Goal: Information Seeking & Learning: Understand process/instructions

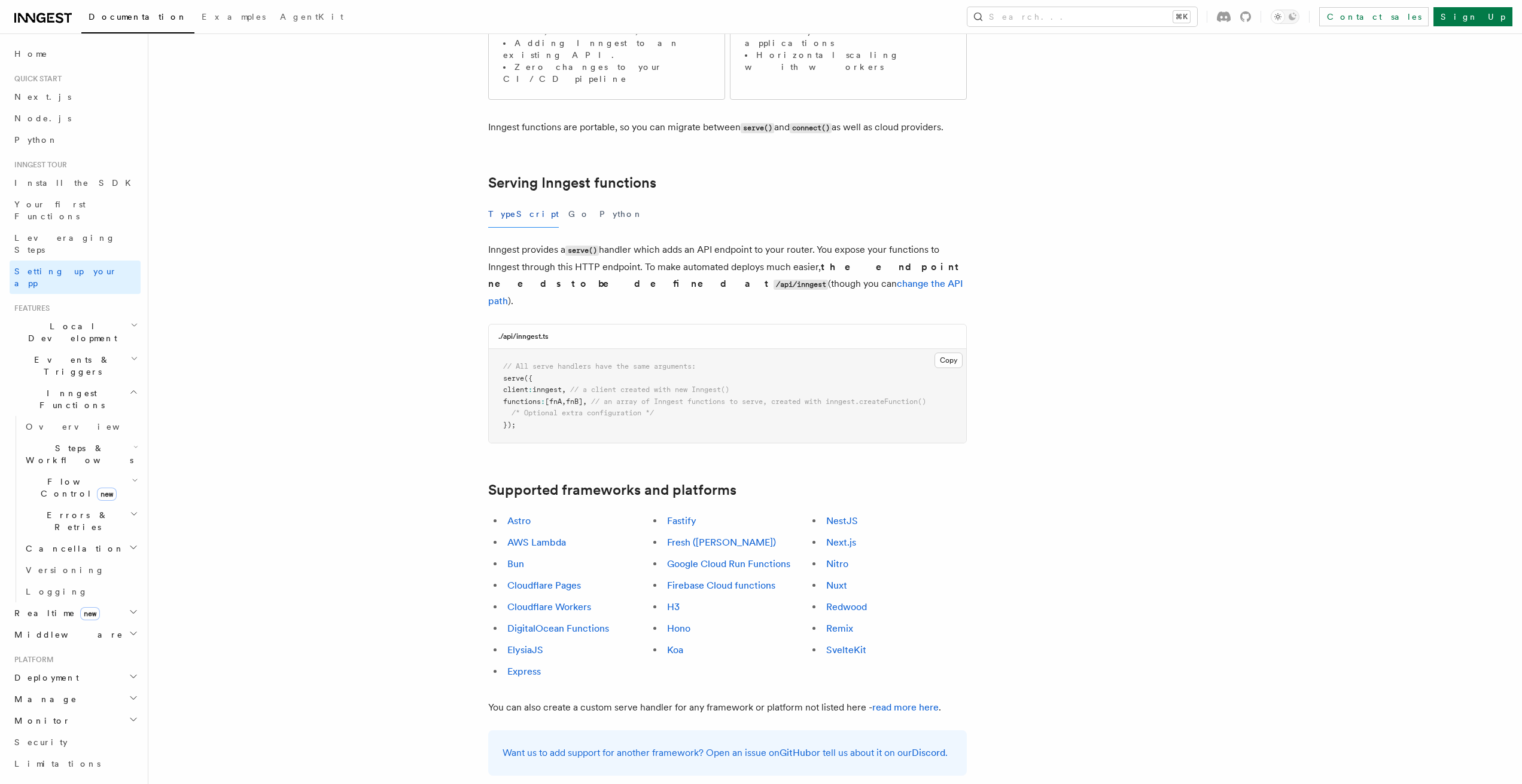
scroll to position [313, 0]
click at [727, 554] on link "Google Cloud Run Functions" at bounding box center [729, 559] width 123 height 11
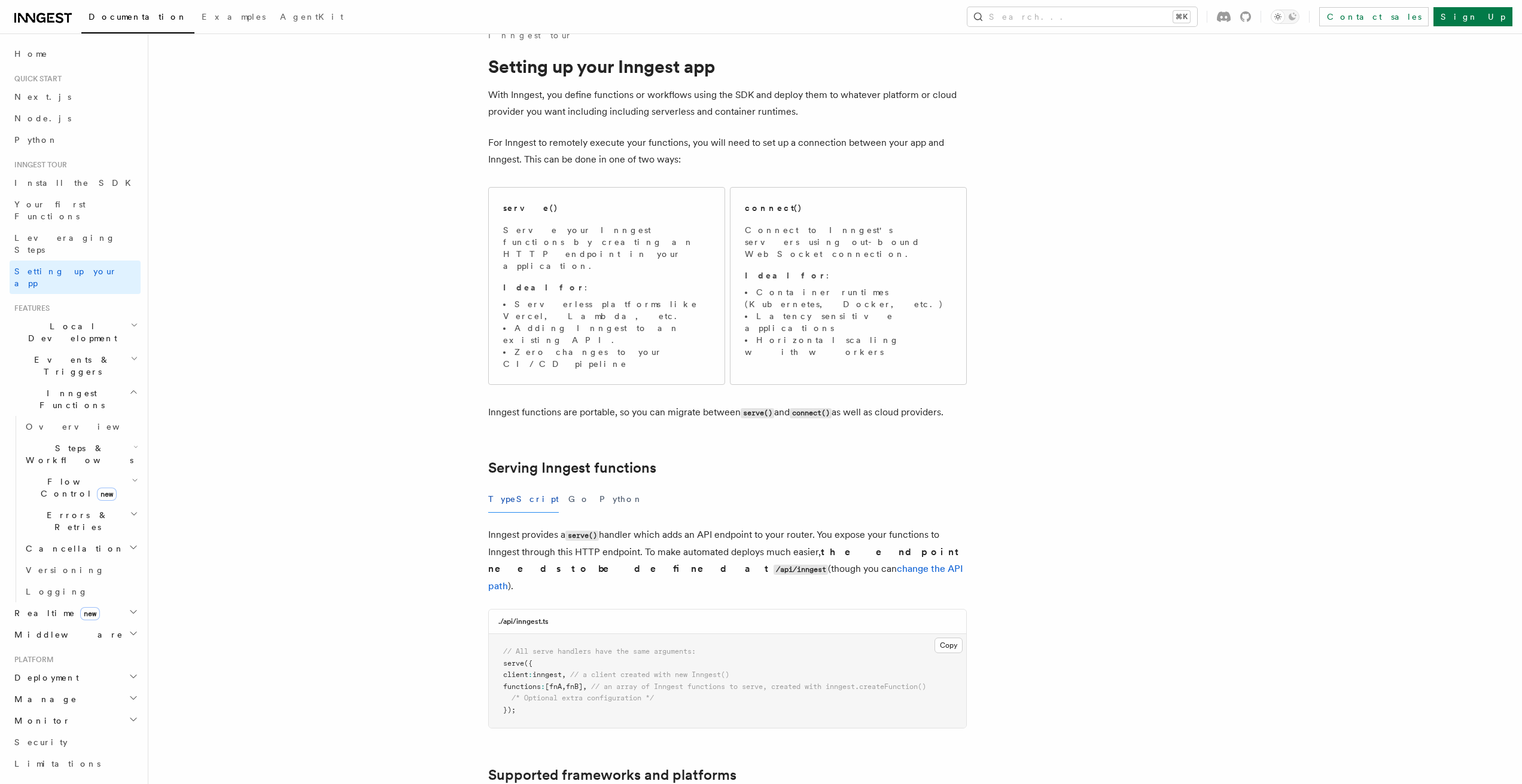
scroll to position [11, 0]
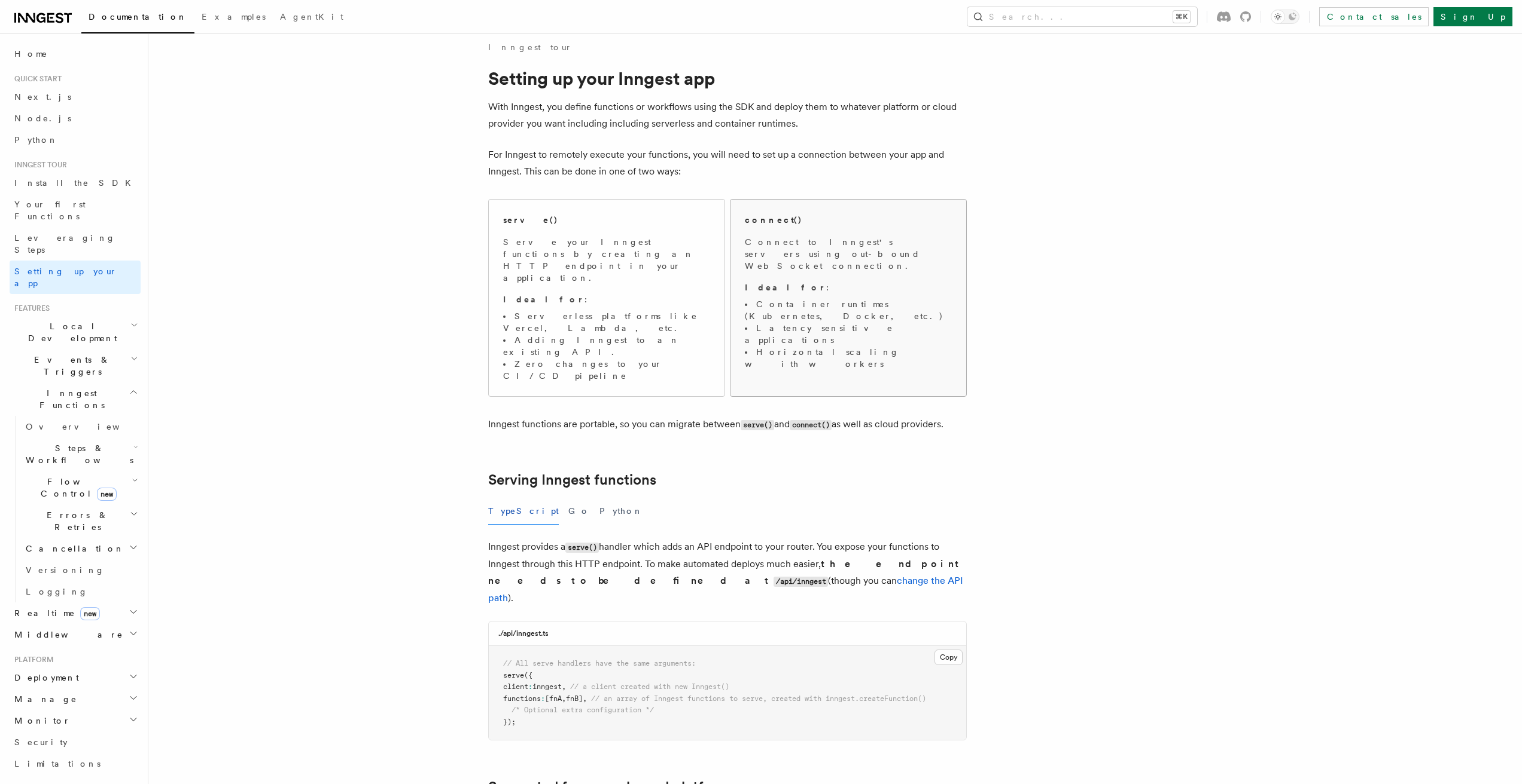
click at [771, 264] on span "Connect to Inngest's servers using out-bound WebSocket connection. Ideal for : …" at bounding box center [848, 303] width 207 height 134
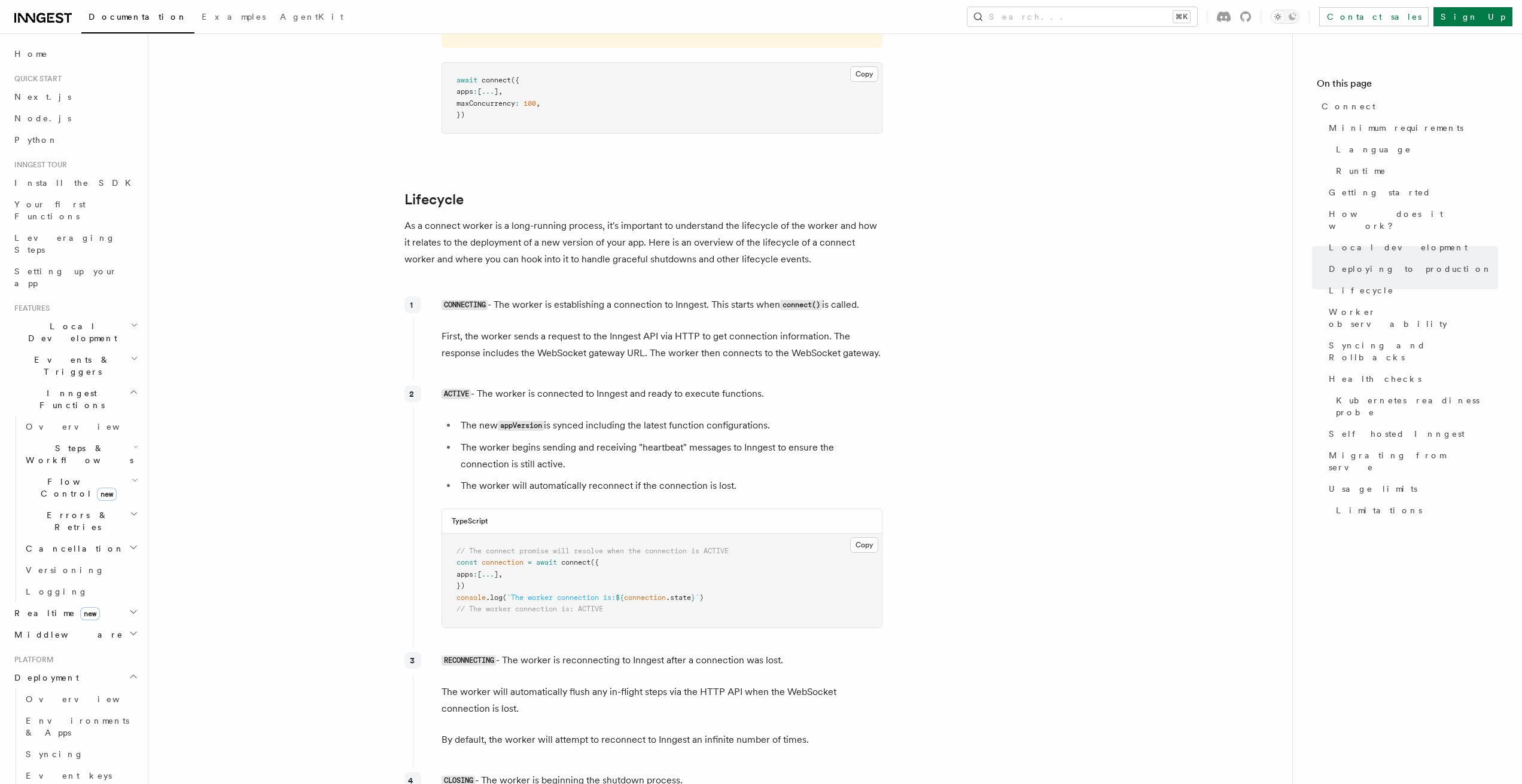
scroll to position [2530, 0]
